Goal: Find specific page/section: Find specific page/section

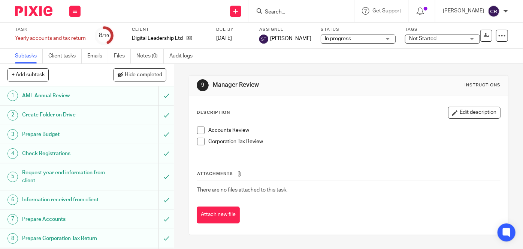
click at [308, 12] on input "Search" at bounding box center [297, 12] width 67 height 7
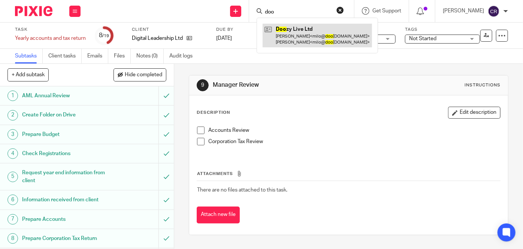
type input "doo"
click at [298, 33] on link at bounding box center [317, 35] width 109 height 23
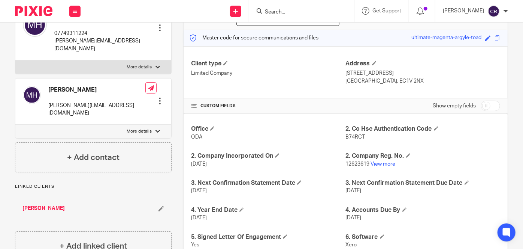
scroll to position [191, 0]
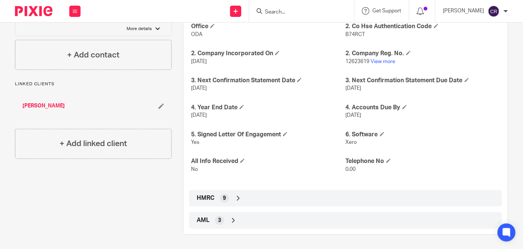
click at [235, 197] on icon at bounding box center [238, 197] width 7 height 7
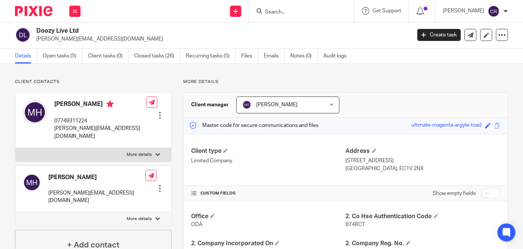
scroll to position [0, 0]
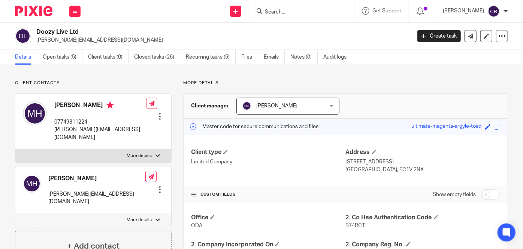
click at [300, 7] on form at bounding box center [304, 10] width 80 height 9
click at [296, 11] on input "Search" at bounding box center [297, 12] width 67 height 7
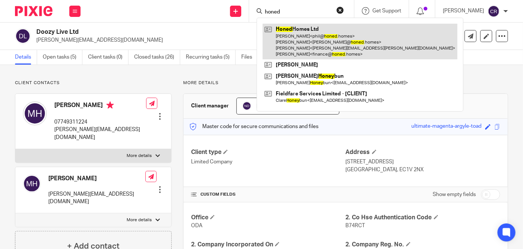
type input "honed"
click at [314, 46] on link at bounding box center [360, 42] width 195 height 36
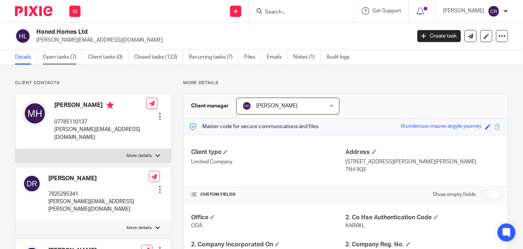
click at [78, 57] on link "Open tasks (7)" at bounding box center [63, 57] width 40 height 15
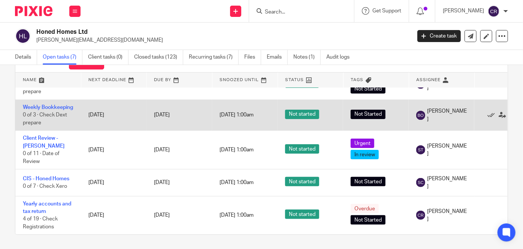
scroll to position [115, 0]
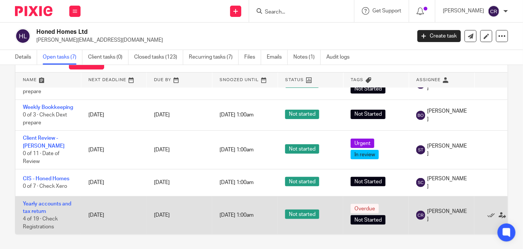
click at [55, 196] on td "Yearly accounts and tax return 4 of 19 · Check Registrations" at bounding box center [48, 215] width 66 height 38
click at [54, 202] on td "Yearly accounts and tax return 4 of 19 · Check Registrations" at bounding box center [48, 215] width 66 height 38
click at [54, 201] on link "Yearly accounts and tax return" at bounding box center [47, 207] width 48 height 13
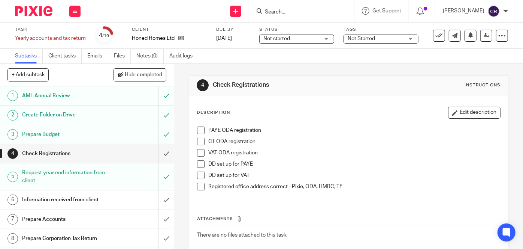
click at [118, 128] on link "3 Prepare Budget" at bounding box center [79, 134] width 159 height 19
